Goal: Navigation & Orientation: Find specific page/section

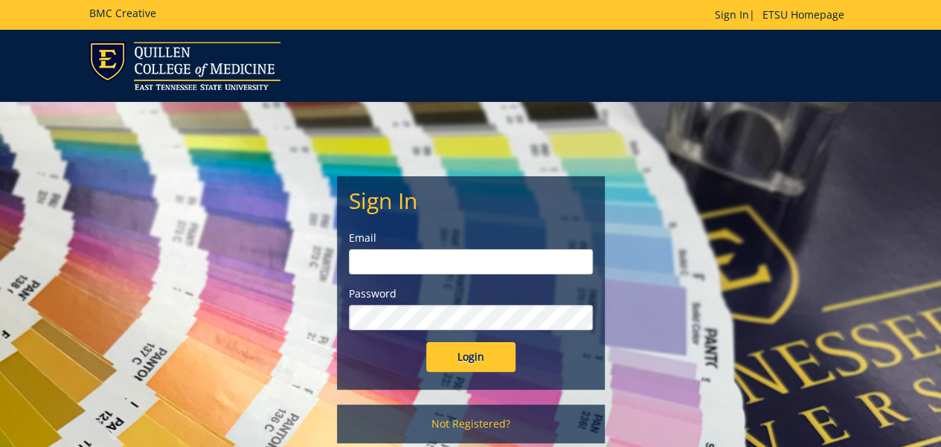
click at [437, 260] on input "email" at bounding box center [471, 261] width 244 height 25
type input "[EMAIL_ADDRESS][DOMAIN_NAME]"
click at [426, 342] on input "Login" at bounding box center [470, 357] width 89 height 30
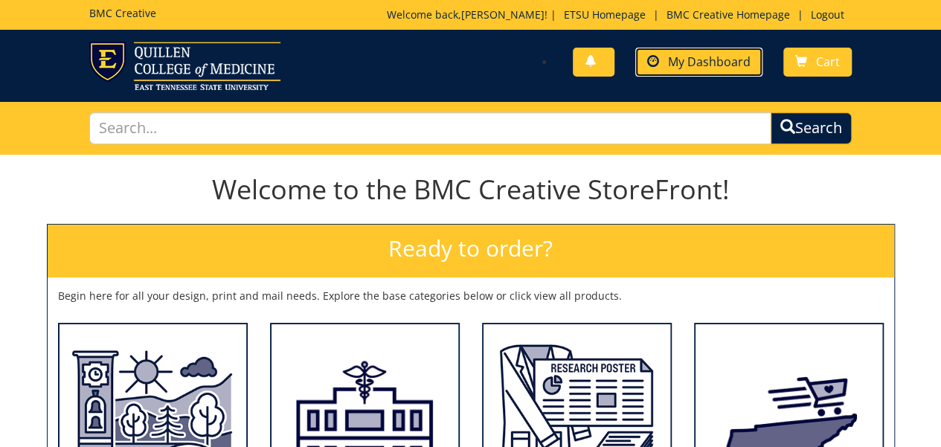
click at [673, 60] on span "My Dashboard" at bounding box center [709, 62] width 83 height 16
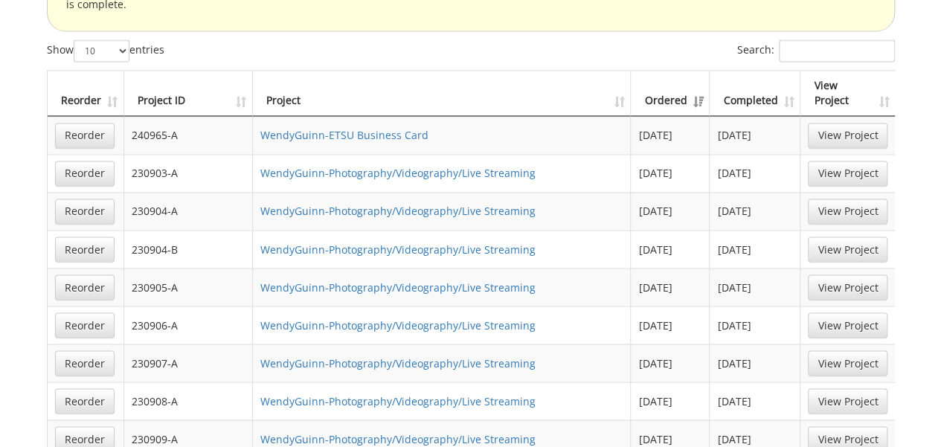
scroll to position [1265, 0]
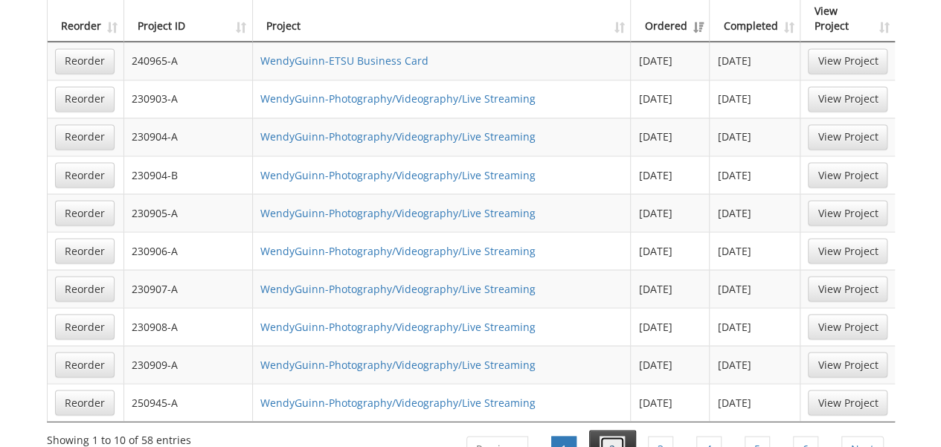
click at [606, 436] on link "2" at bounding box center [612, 448] width 25 height 25
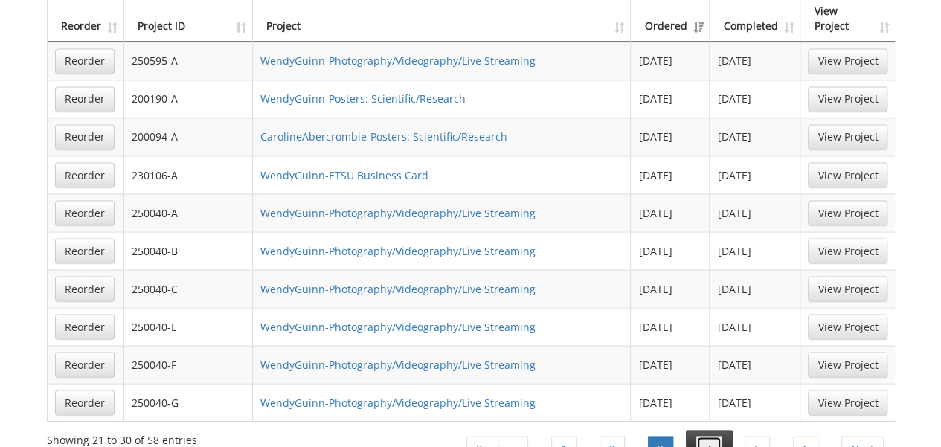
click at [704, 436] on link "4" at bounding box center [708, 448] width 25 height 25
